Goal: Navigation & Orientation: Find specific page/section

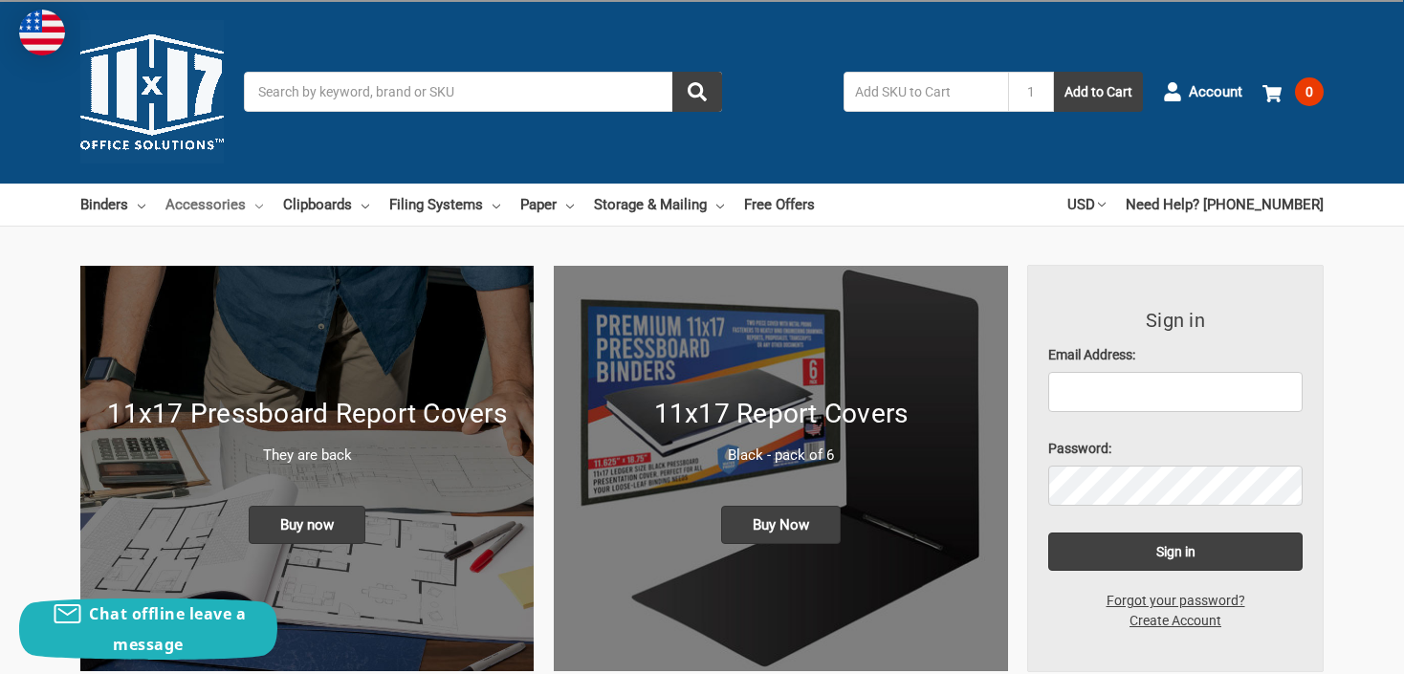
click at [255, 208] on icon at bounding box center [259, 207] width 8 height 8
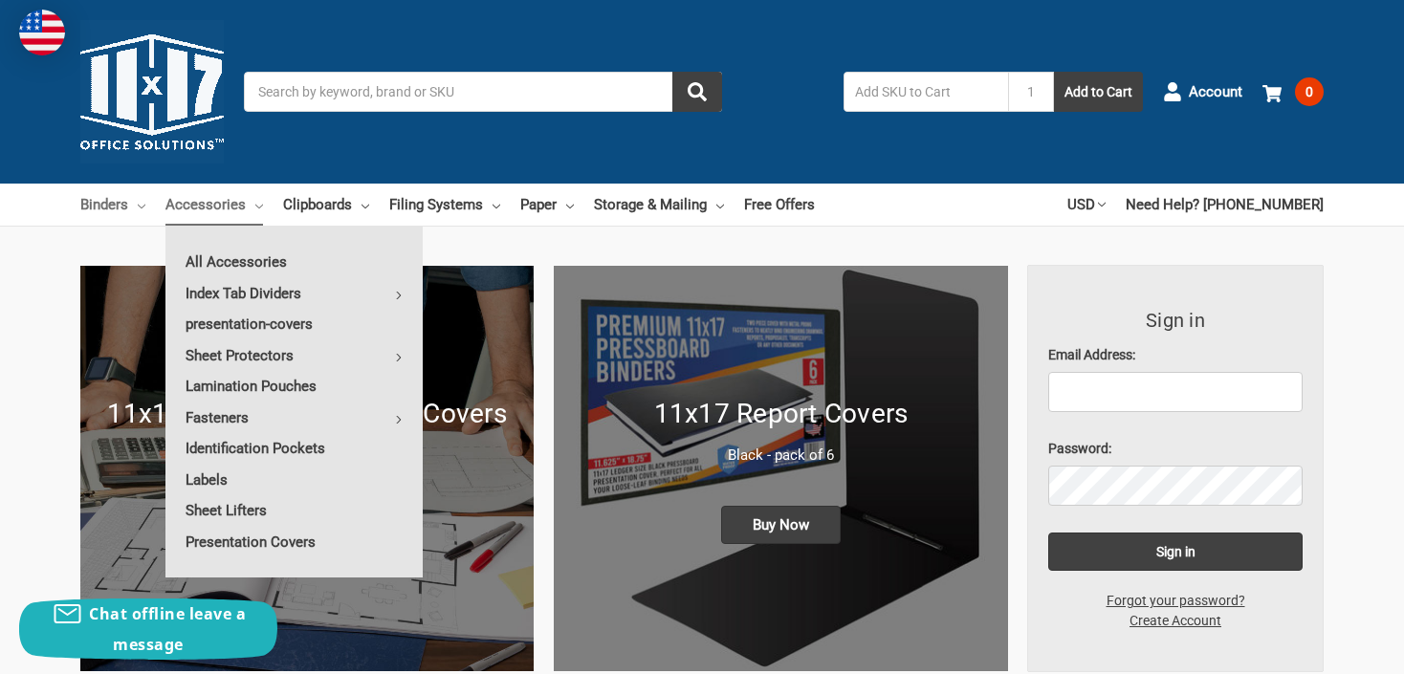
click at [144, 209] on icon at bounding box center [142, 207] width 8 height 8
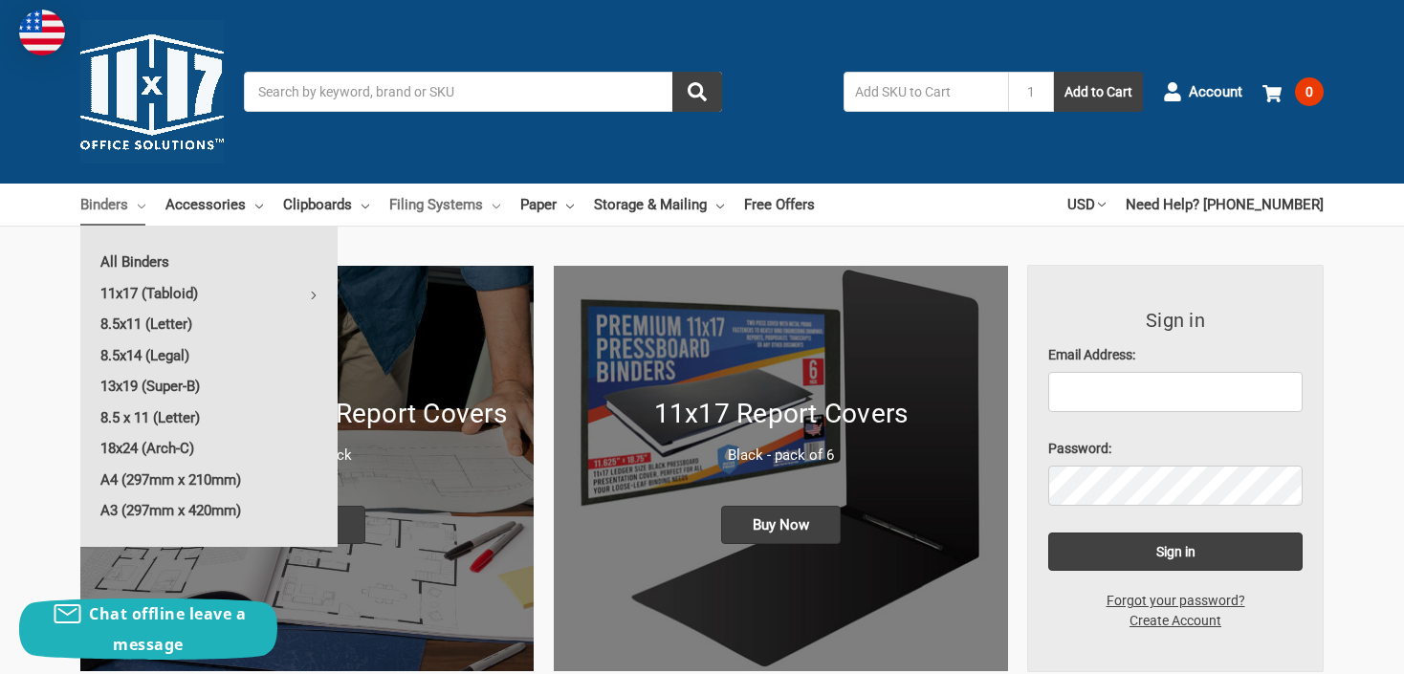
click at [493, 209] on icon at bounding box center [496, 207] width 8 height 8
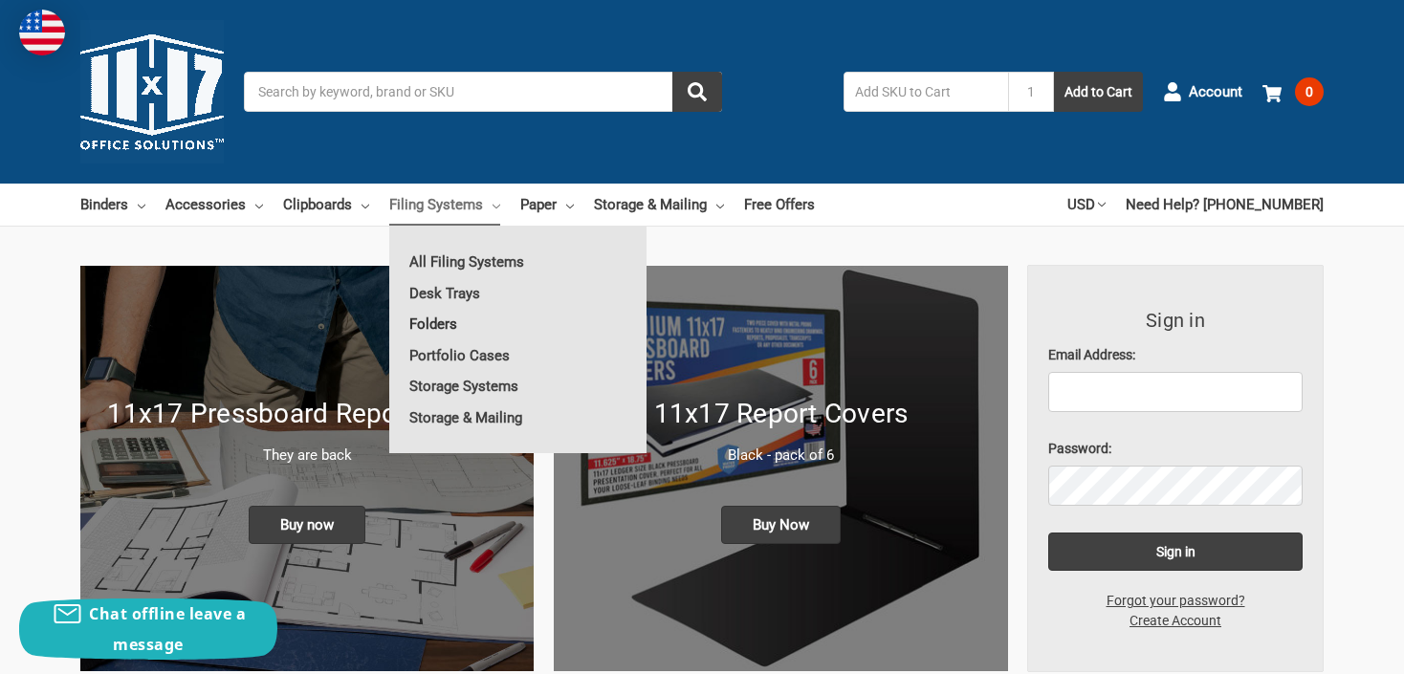
click at [433, 326] on link "Folders" at bounding box center [517, 324] width 257 height 31
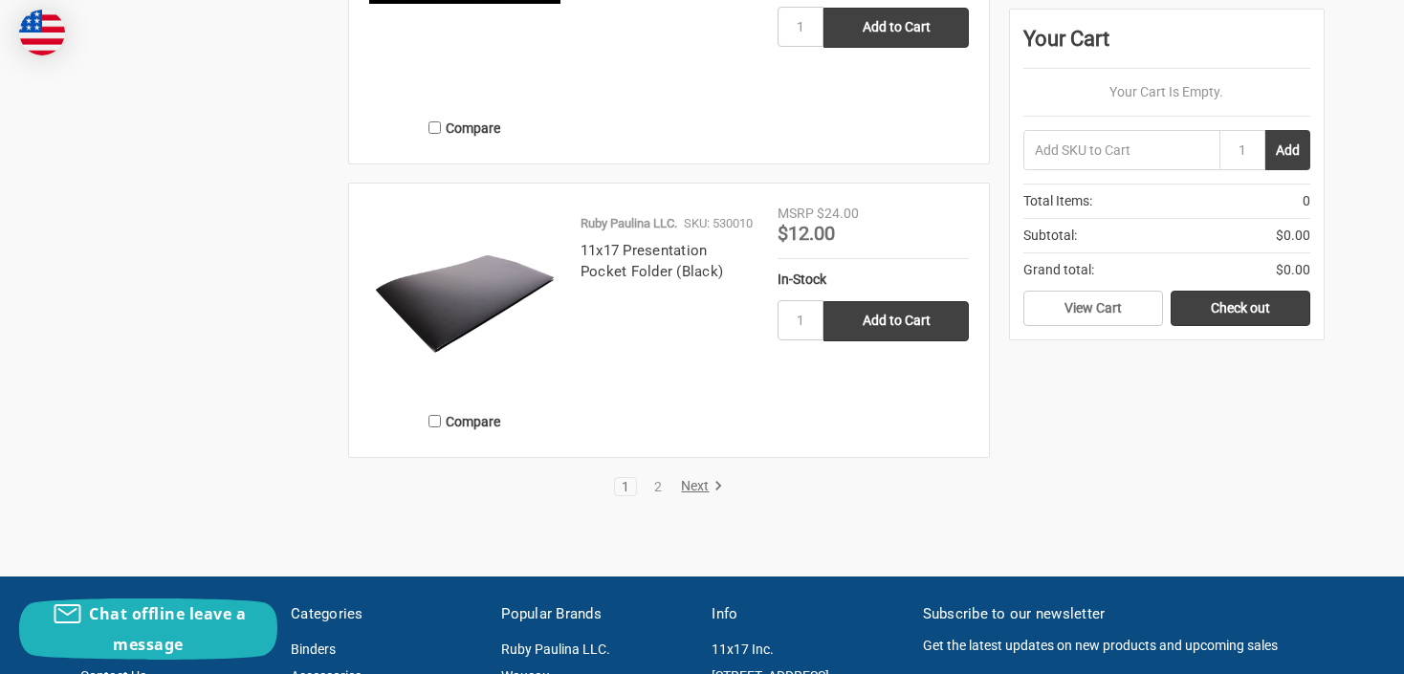
scroll to position [3825, 0]
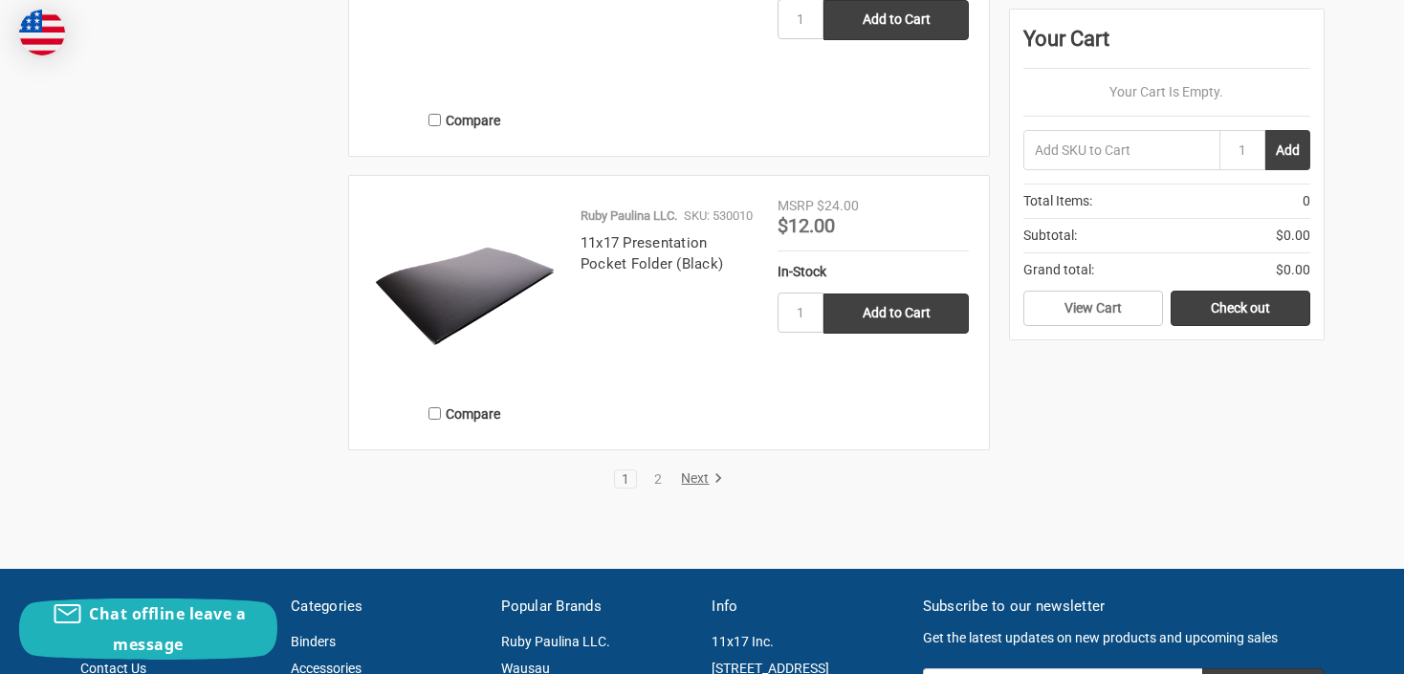
click at [694, 478] on link "Next" at bounding box center [698, 478] width 49 height 17
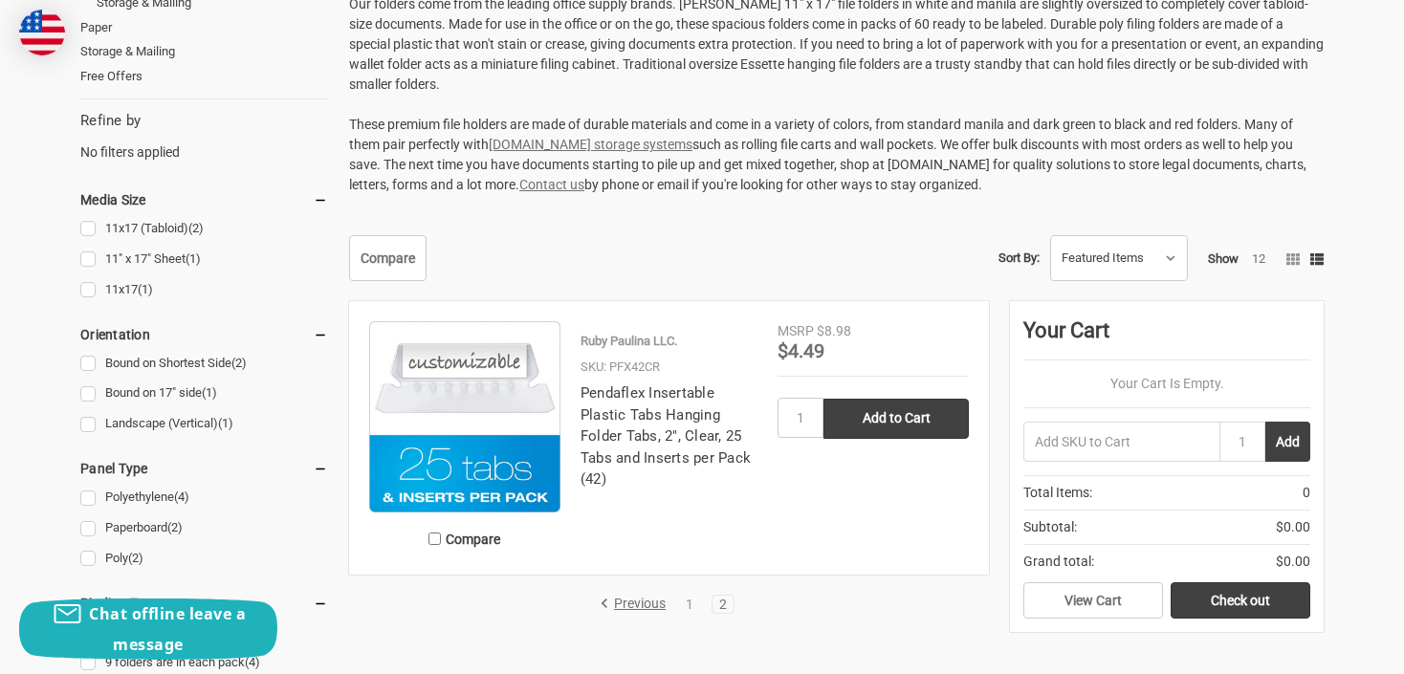
scroll to position [478, 0]
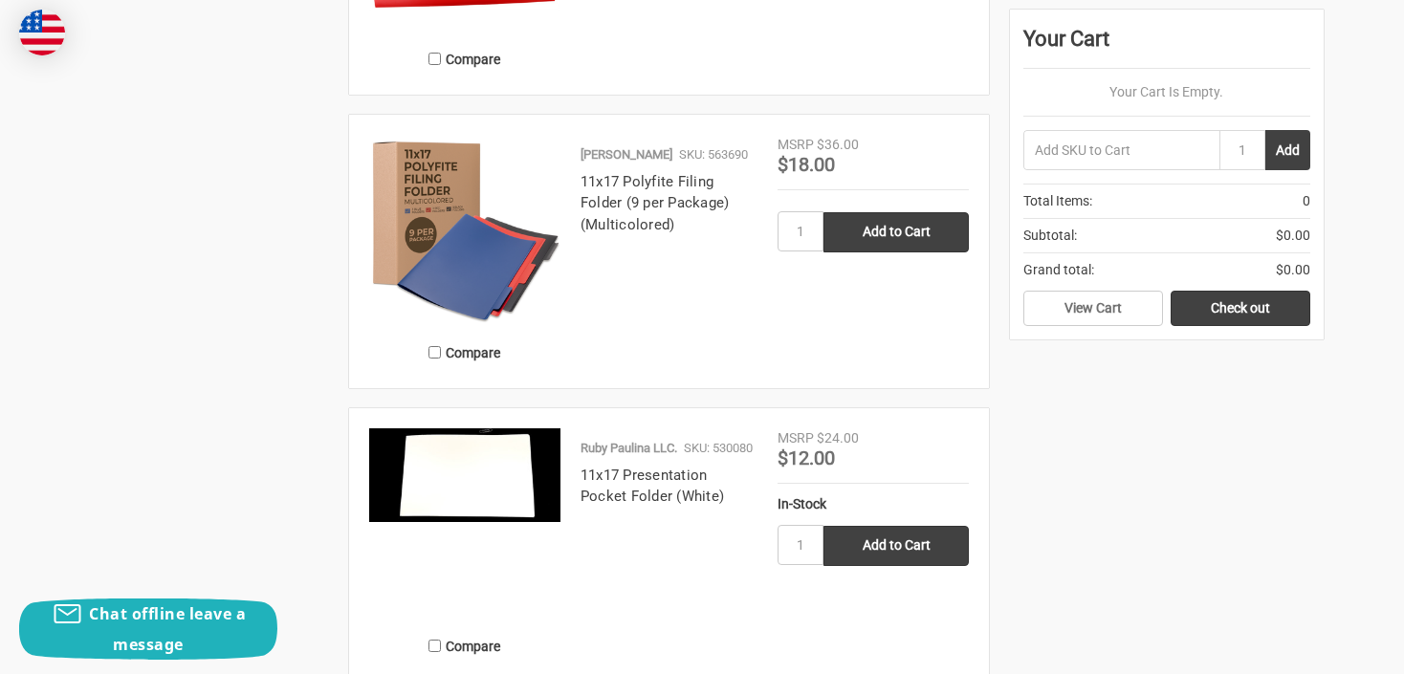
scroll to position [3266, 0]
